Goal: Information Seeking & Learning: Learn about a topic

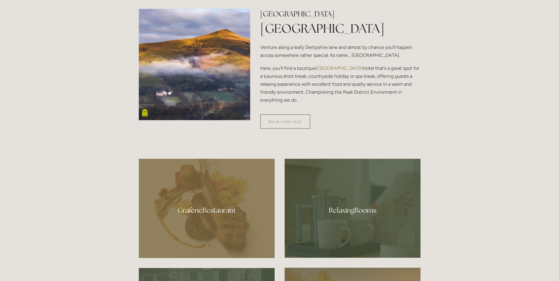
scroll to position [324, 0]
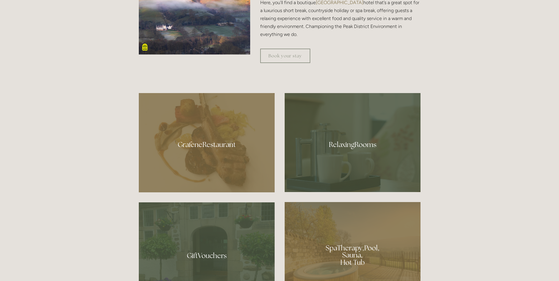
click at [207, 141] on div at bounding box center [207, 142] width 136 height 99
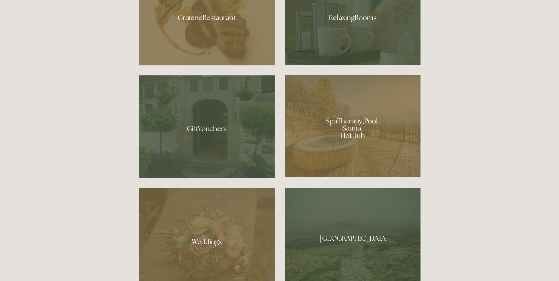
scroll to position [442, 0]
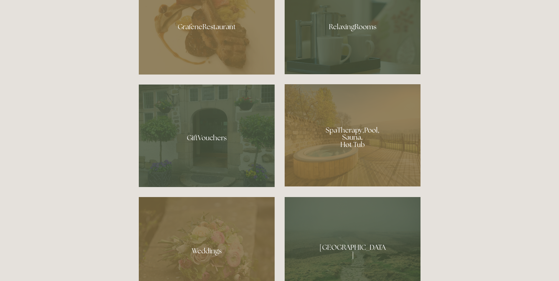
click at [346, 135] on div at bounding box center [353, 135] width 136 height 102
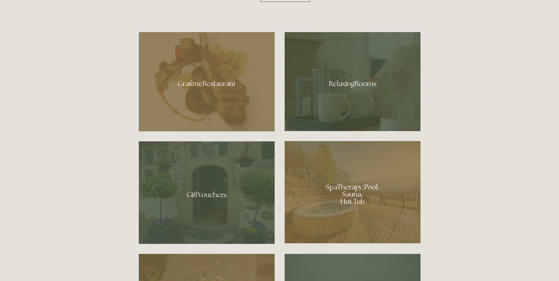
scroll to position [383, 0]
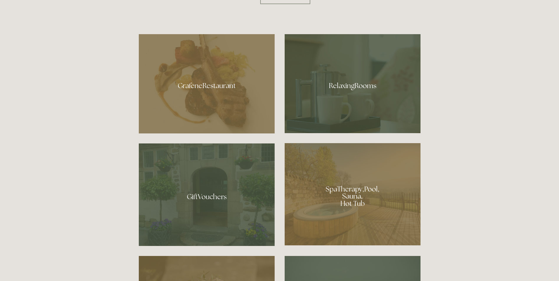
click at [346, 97] on div at bounding box center [353, 83] width 136 height 99
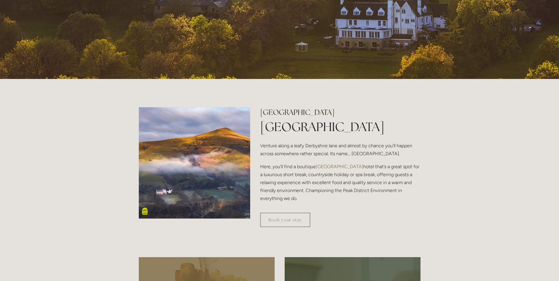
scroll to position [59, 0]
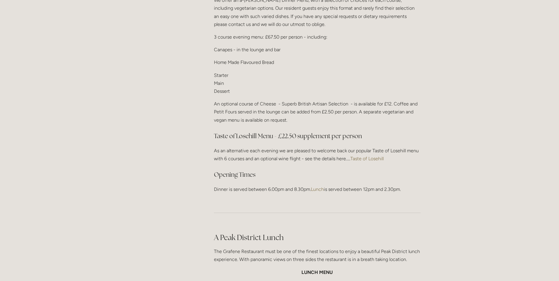
scroll to position [766, 0]
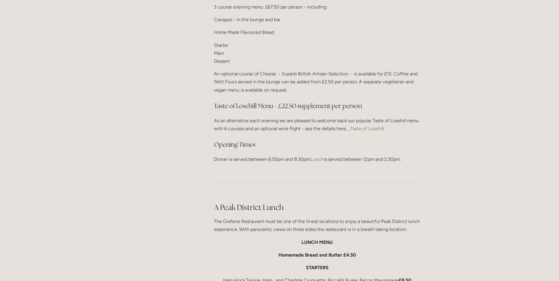
click at [363, 126] on link "Taste of Losehill" at bounding box center [366, 129] width 33 height 6
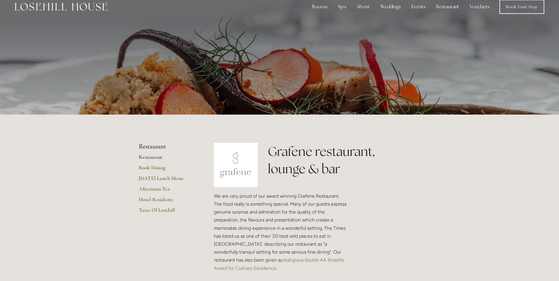
scroll to position [0, 0]
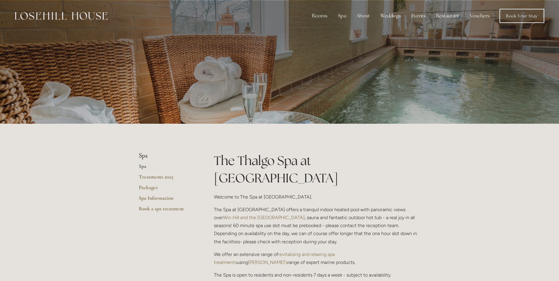
click at [143, 166] on link "Spa" at bounding box center [167, 168] width 56 height 11
click at [149, 177] on link "Treatments 2025" at bounding box center [167, 179] width 56 height 11
